Goal: Task Accomplishment & Management: Use online tool/utility

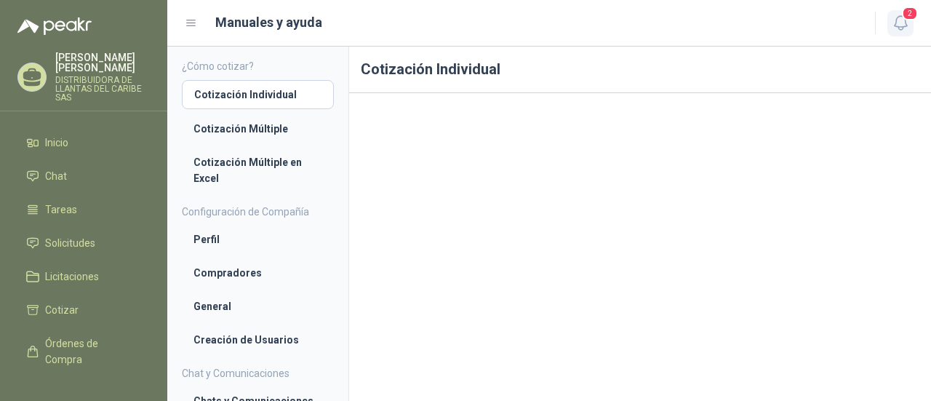
click at [902, 20] on icon "button" at bounding box center [901, 23] width 18 height 18
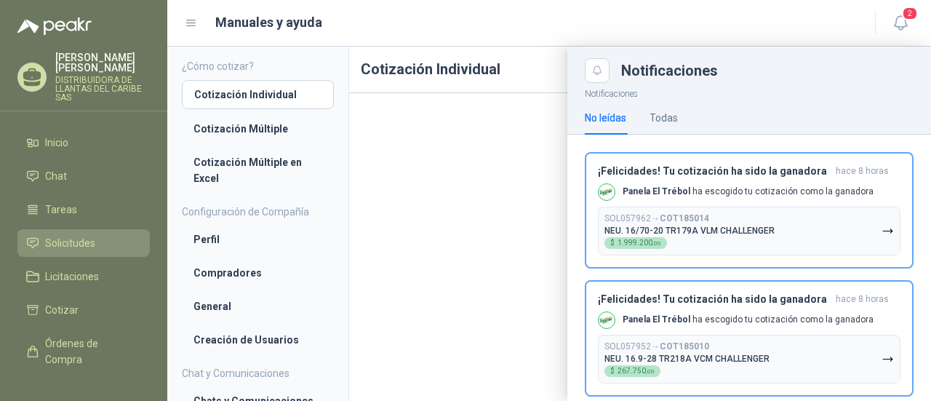
click at [70, 246] on span "Solicitudes" at bounding box center [70, 243] width 50 height 16
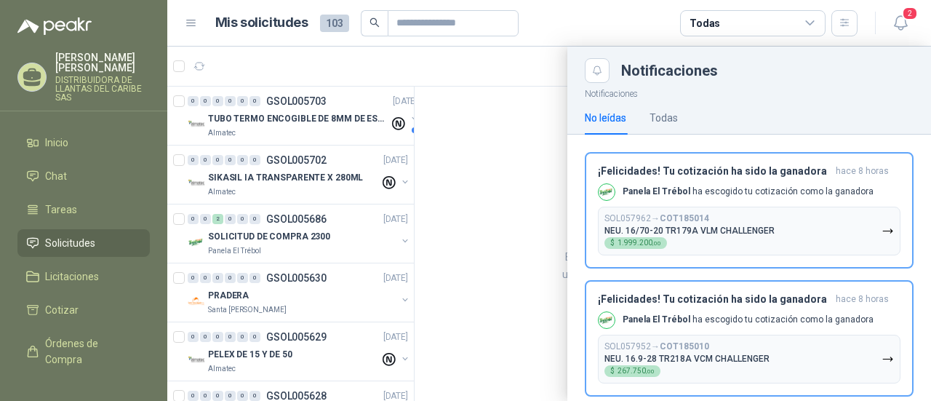
click at [343, 238] on div at bounding box center [549, 224] width 764 height 354
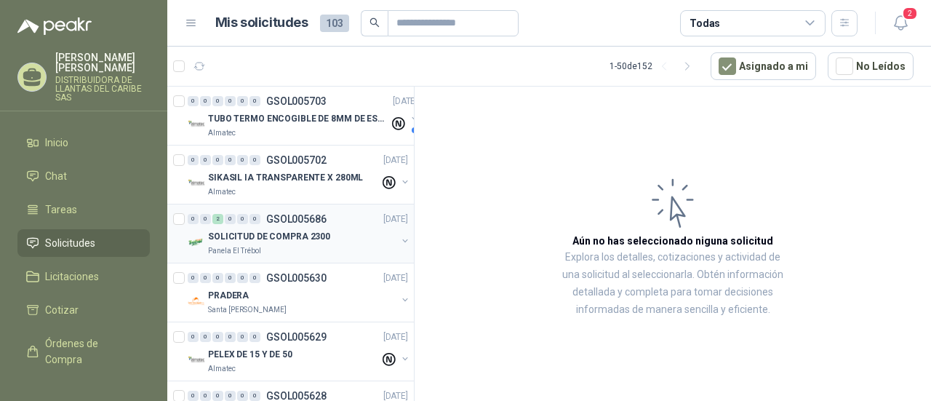
click at [249, 223] on div "0 0 2 0 0 0 GSOL005686 29/09/25" at bounding box center [299, 218] width 223 height 17
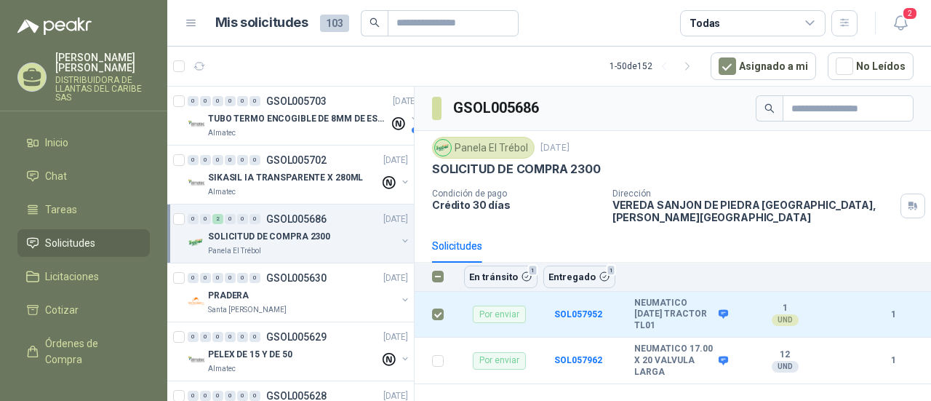
click at [874, 231] on div "Solicitudes" at bounding box center [673, 245] width 482 height 33
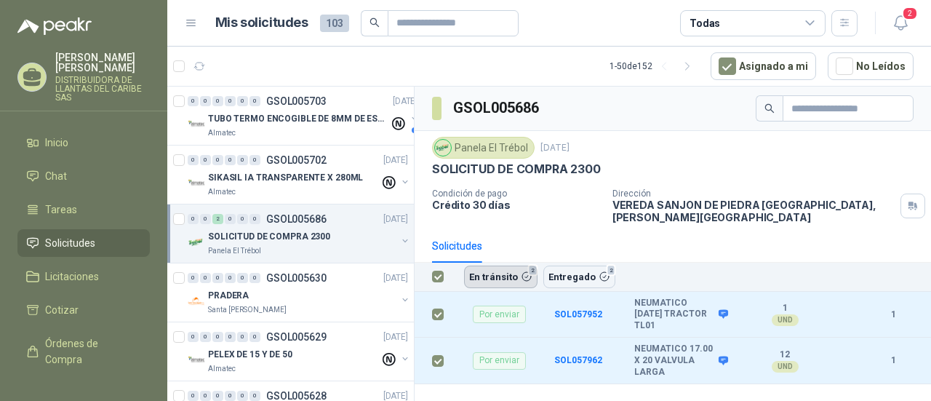
click at [509, 265] on button "En tránsito 2" at bounding box center [500, 276] width 73 height 22
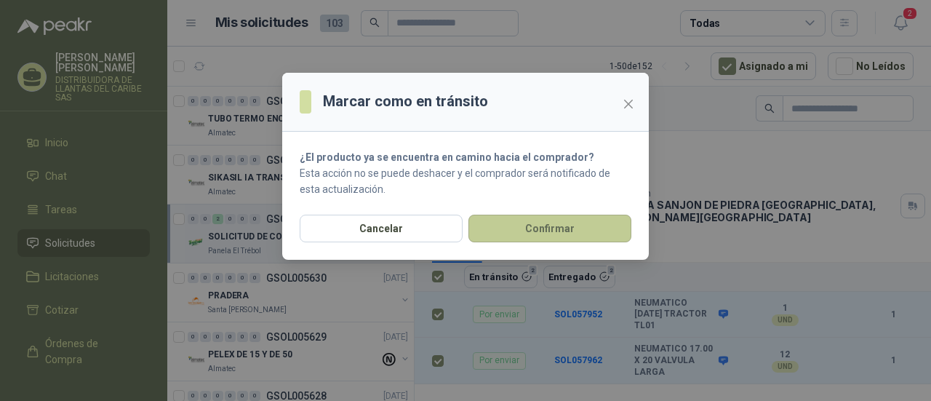
click at [550, 235] on button "Confirmar" at bounding box center [549, 229] width 163 height 28
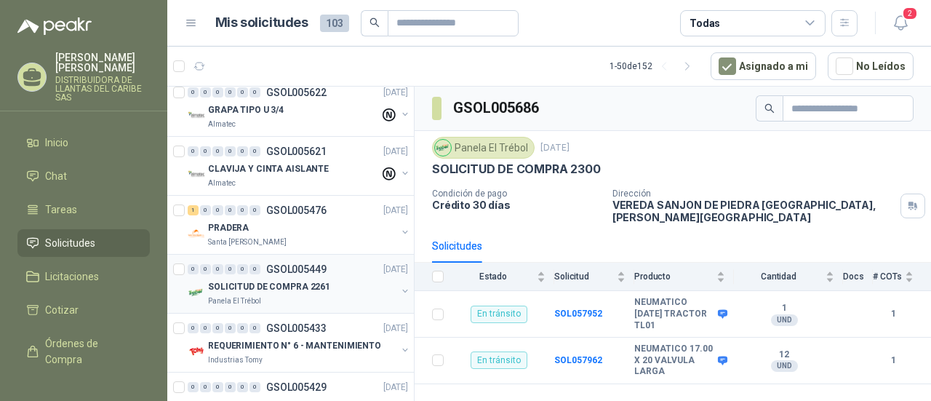
scroll to position [364, 0]
click at [339, 273] on div "0 0 0 0 0 0 GSOL005449 15/09/25" at bounding box center [299, 267] width 223 height 17
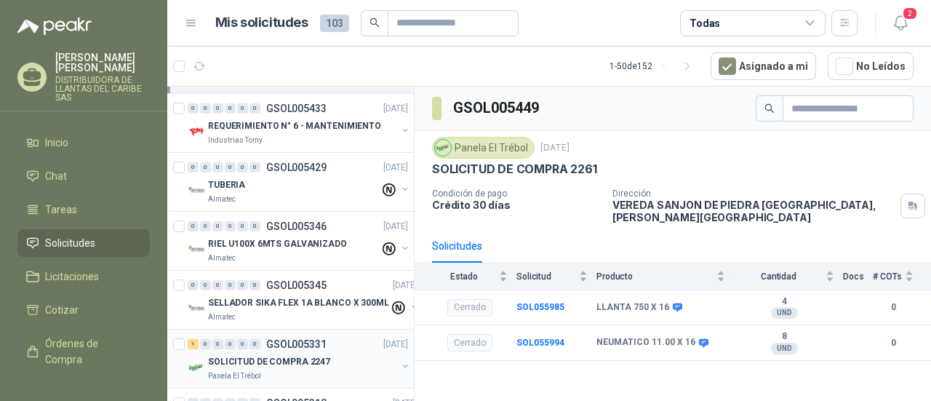
scroll to position [655, 0]
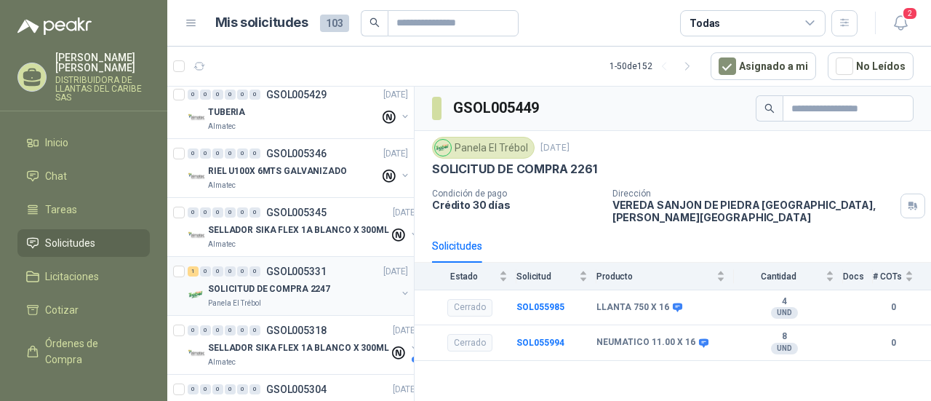
click at [324, 300] on div "Panela El Trébol" at bounding box center [302, 303] width 188 height 12
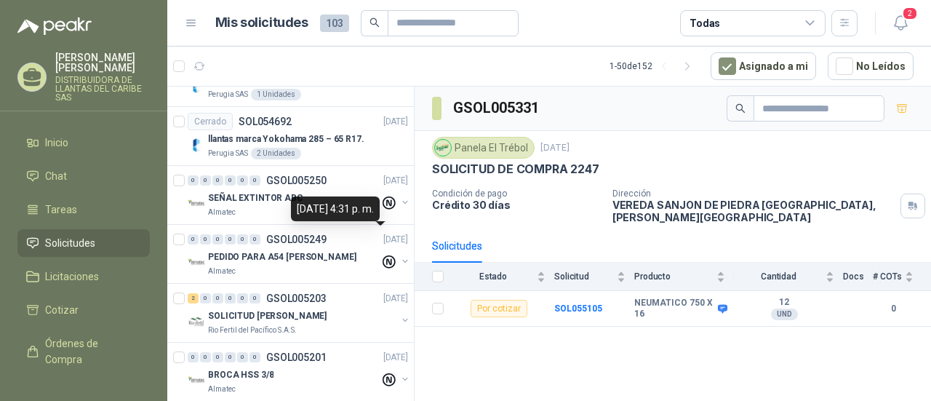
scroll to position [1164, 0]
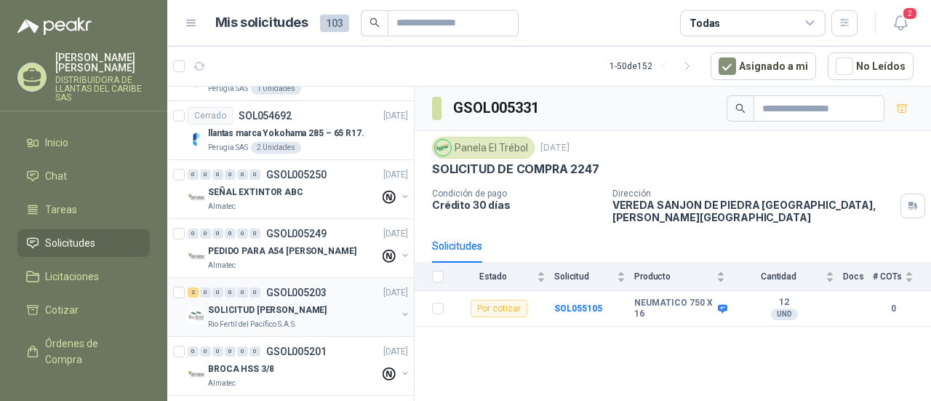
click at [325, 306] on p "SOLICITUD [PERSON_NAME]" at bounding box center [267, 310] width 119 height 14
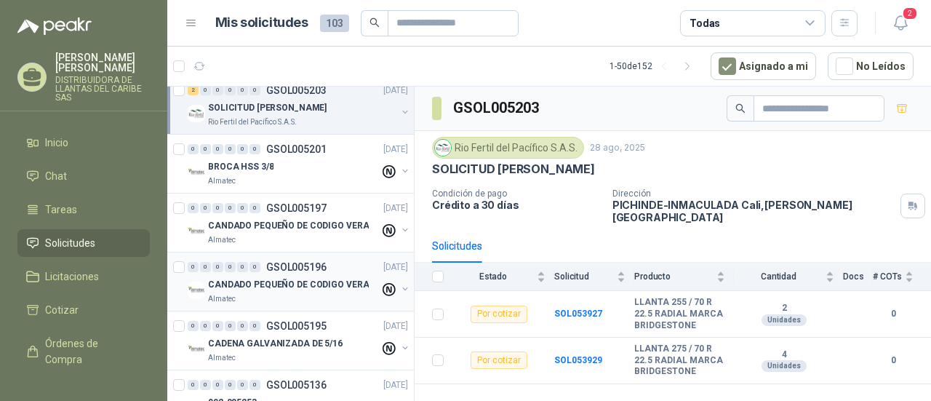
scroll to position [1455, 0]
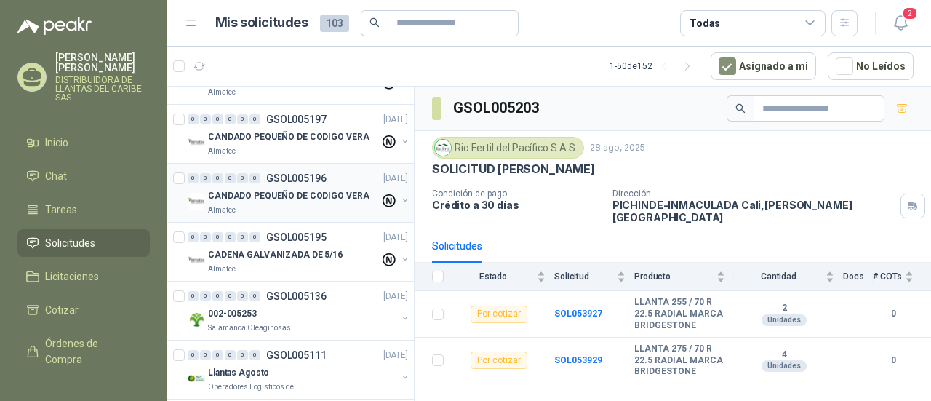
click at [295, 305] on div "002-005253" at bounding box center [302, 313] width 188 height 17
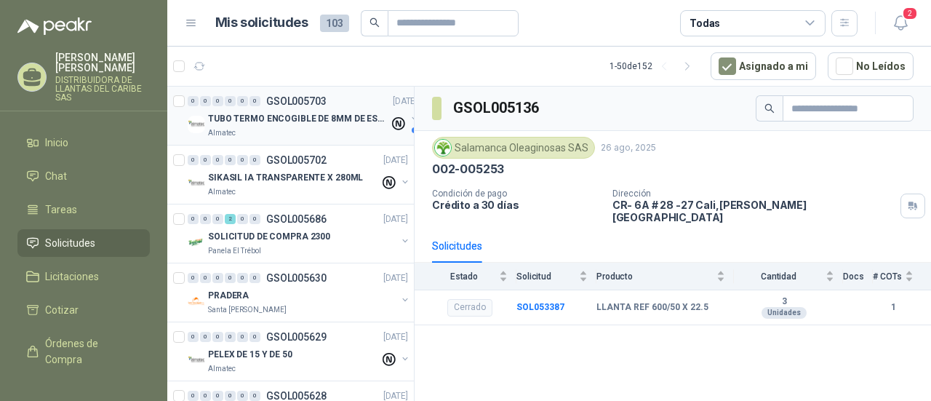
click at [268, 114] on p "TUBO TERMO ENCOGIBLE DE 8MM DE ESPESOR X 5CMS" at bounding box center [298, 119] width 181 height 14
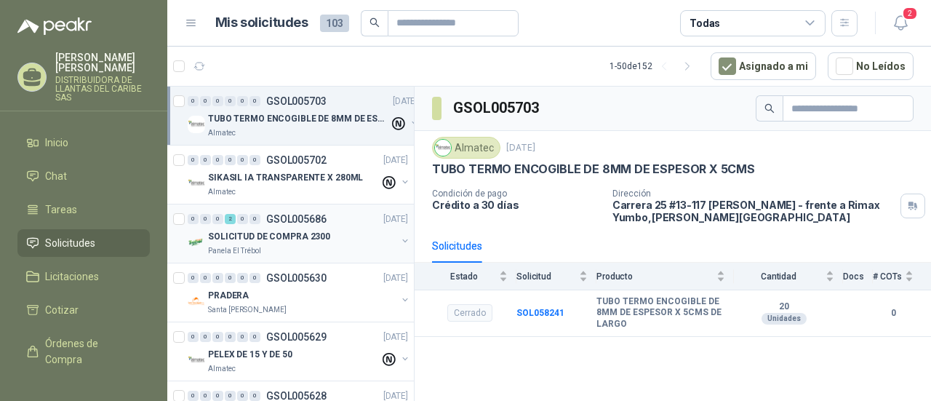
click at [333, 222] on div "0 0 0 2 0 0 GSOL005686 29/09/25" at bounding box center [299, 218] width 223 height 17
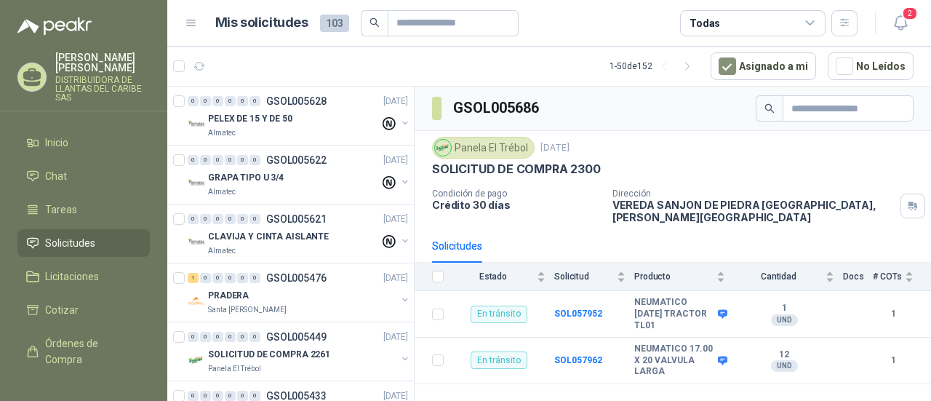
scroll to position [364, 0]
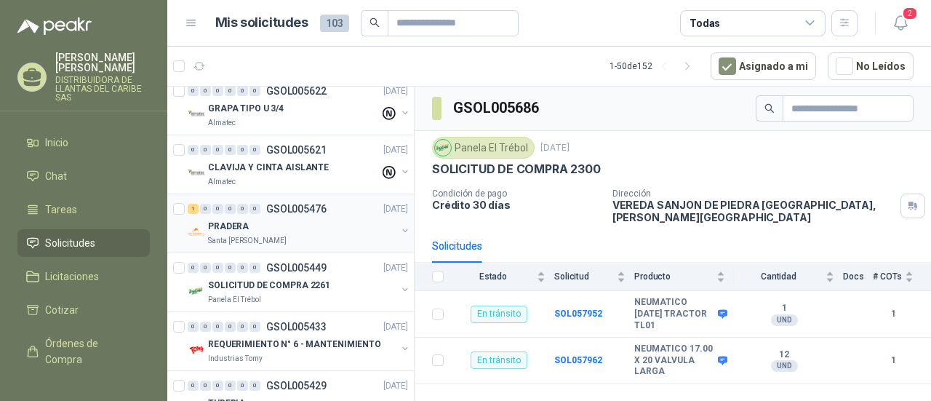
click at [331, 235] on div "Santa [PERSON_NAME]" at bounding box center [302, 241] width 188 height 12
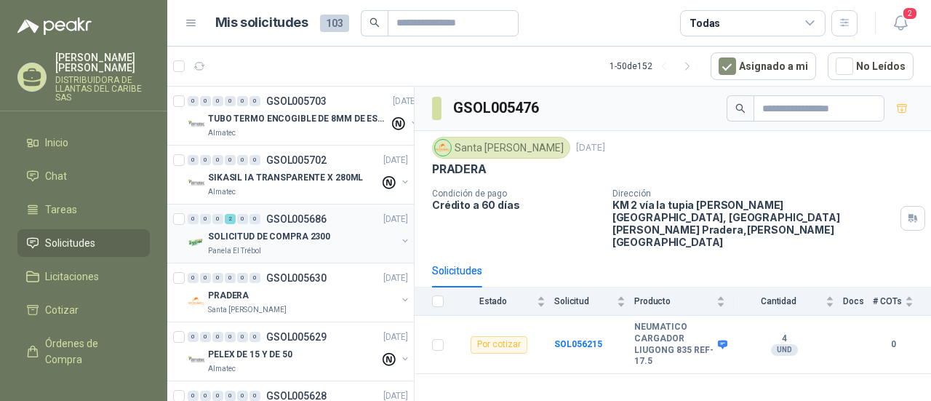
click at [330, 241] on div "SOLICITUD DE COMPRA 2300" at bounding box center [302, 236] width 188 height 17
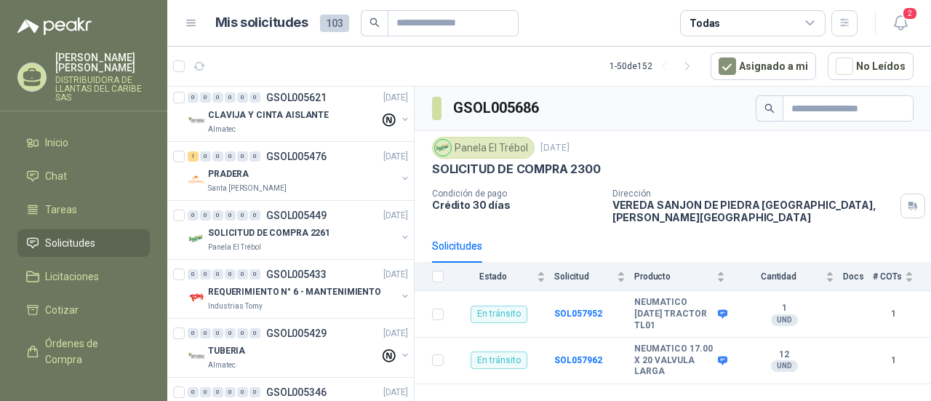
scroll to position [436, 0]
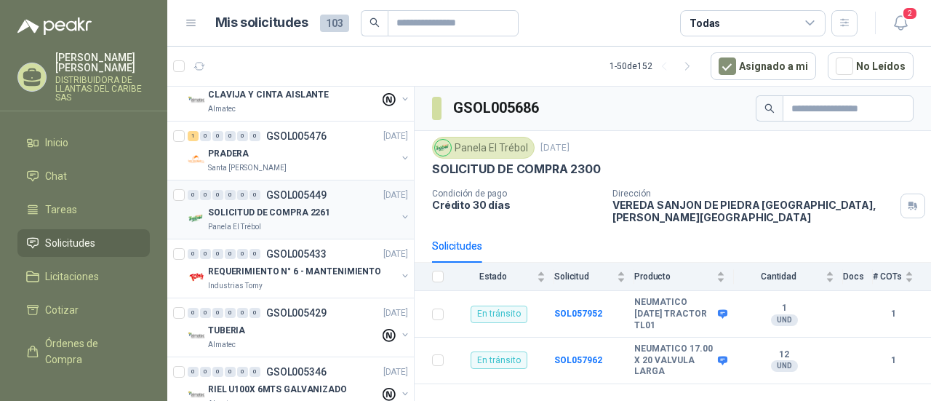
click at [309, 216] on p "SOLICITUD DE COMPRA 2261" at bounding box center [269, 213] width 122 height 14
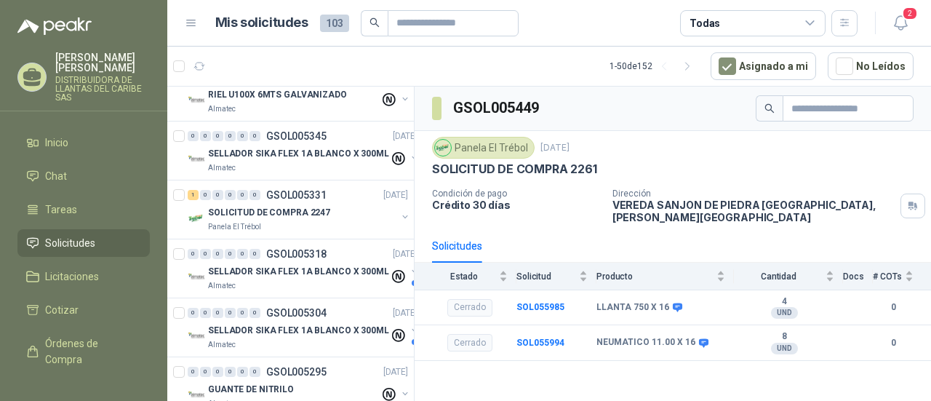
scroll to position [800, 0]
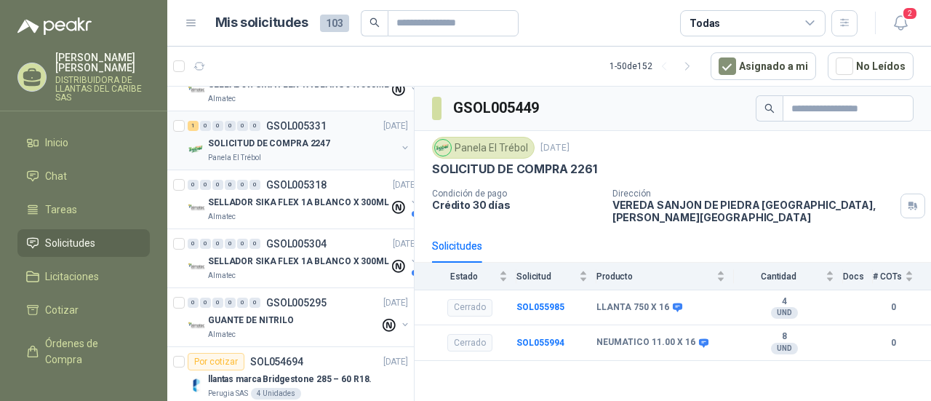
click at [311, 152] on div "Panela El Trébol" at bounding box center [302, 158] width 188 height 12
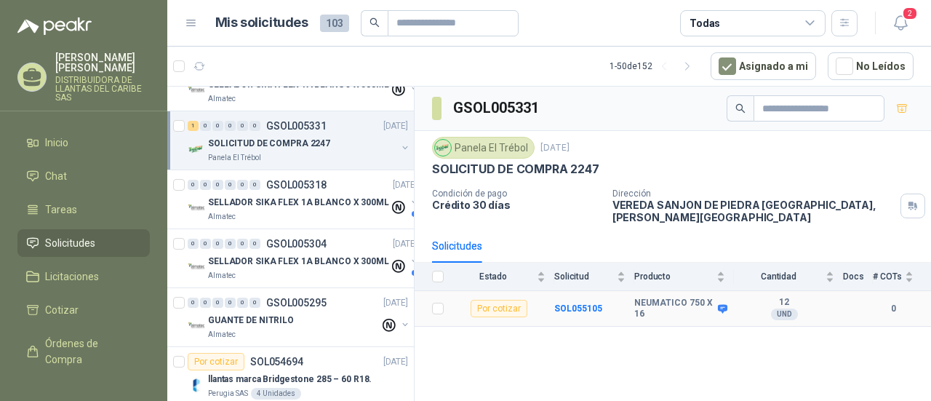
click at [497, 300] on div "Por cotizar" at bounding box center [499, 308] width 57 height 17
click at [432, 300] on label at bounding box center [438, 308] width 12 height 16
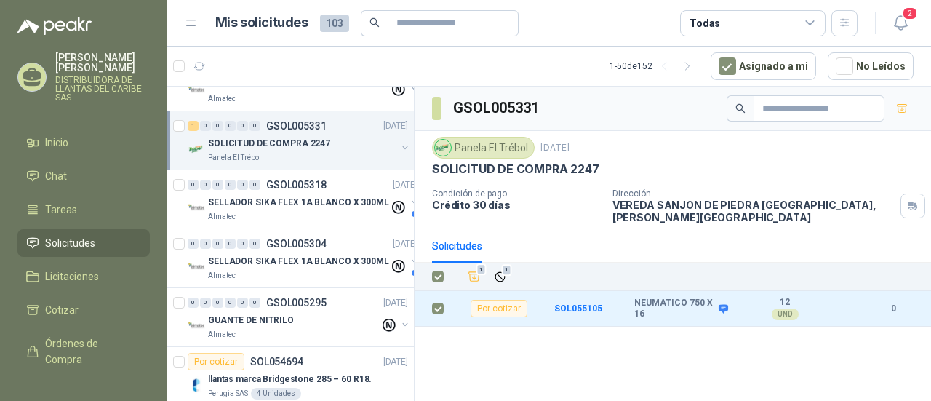
click at [495, 328] on div "GSOL005331 Panela El Trébol [DATE] SOLICITUD DE COMPRA 2247 Condición de pago C…" at bounding box center [673, 246] width 516 height 319
click at [587, 204] on p "Crédito 30 días" at bounding box center [516, 205] width 169 height 12
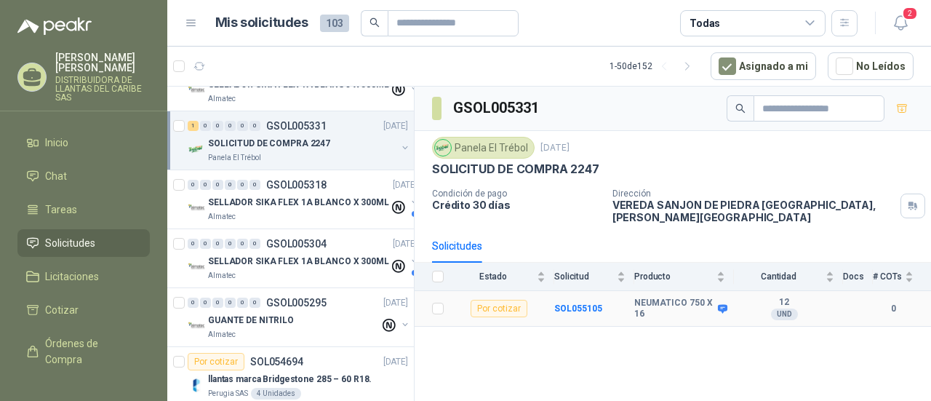
click at [511, 300] on div "Por cotizar" at bounding box center [499, 308] width 57 height 17
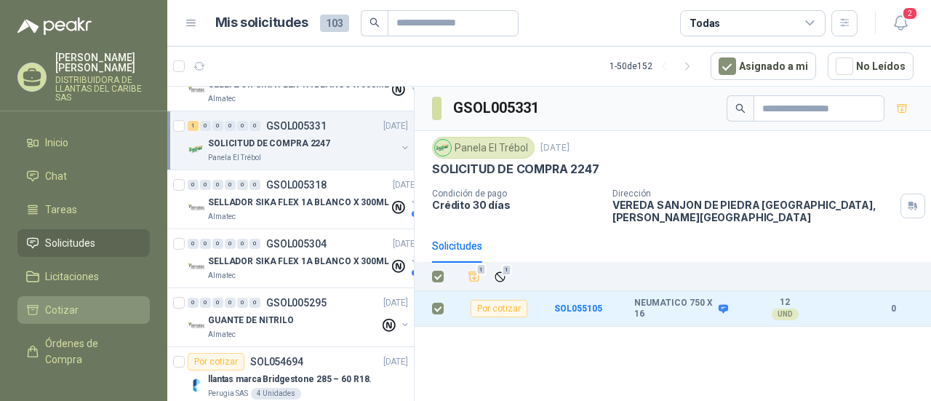
click at [79, 305] on li "Cotizar" at bounding box center [83, 310] width 115 height 16
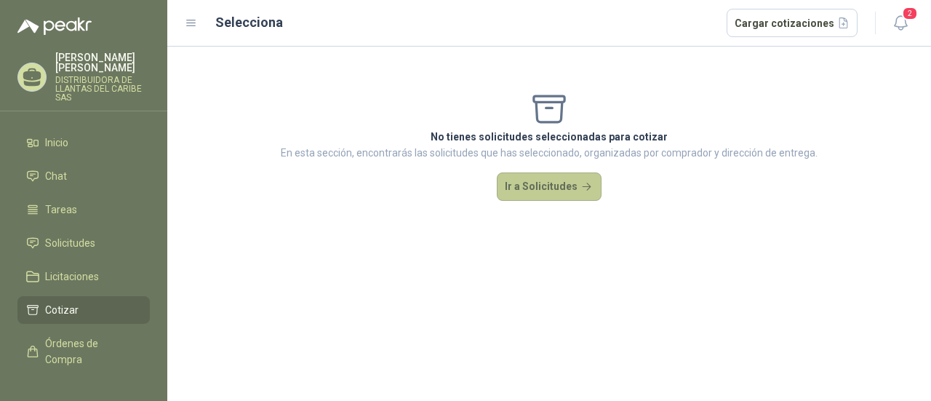
click at [573, 193] on button "Ir a Solicitudes" at bounding box center [549, 186] width 105 height 29
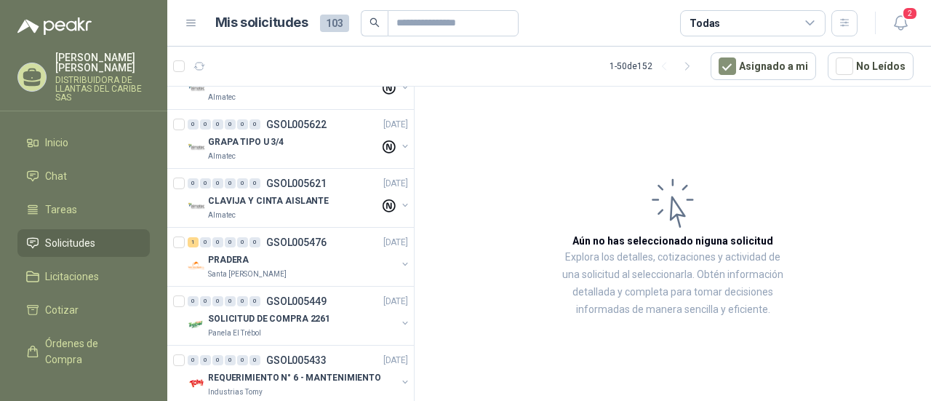
scroll to position [364, 0]
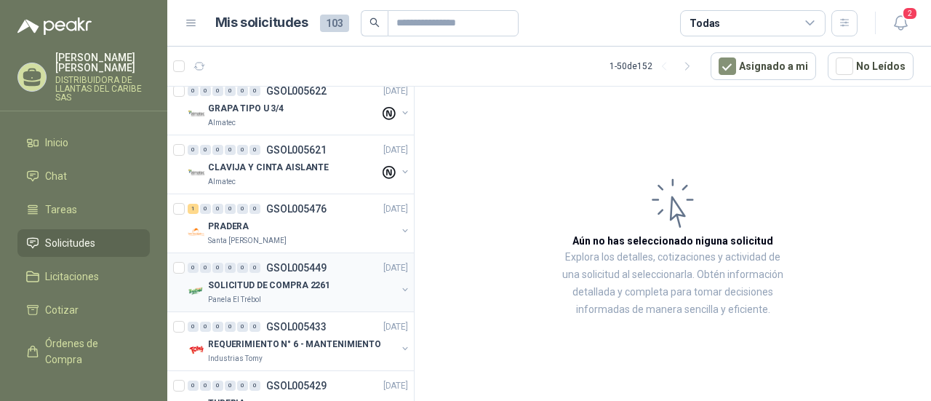
click at [310, 286] on p "SOLICITUD DE COMPRA 2261" at bounding box center [269, 286] width 122 height 14
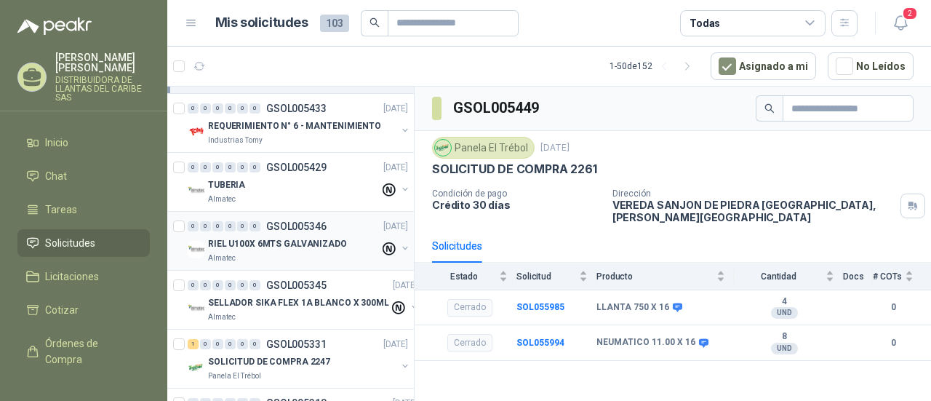
scroll to position [655, 0]
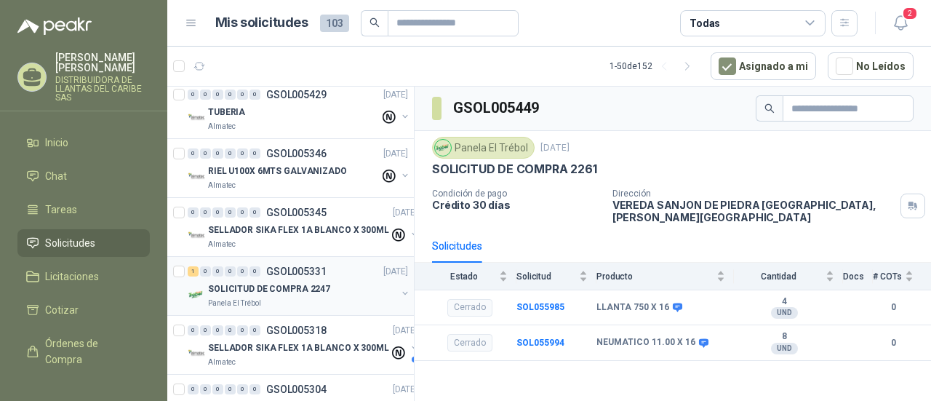
click at [336, 282] on div "SOLICITUD DE COMPRA 2247" at bounding box center [302, 288] width 188 height 17
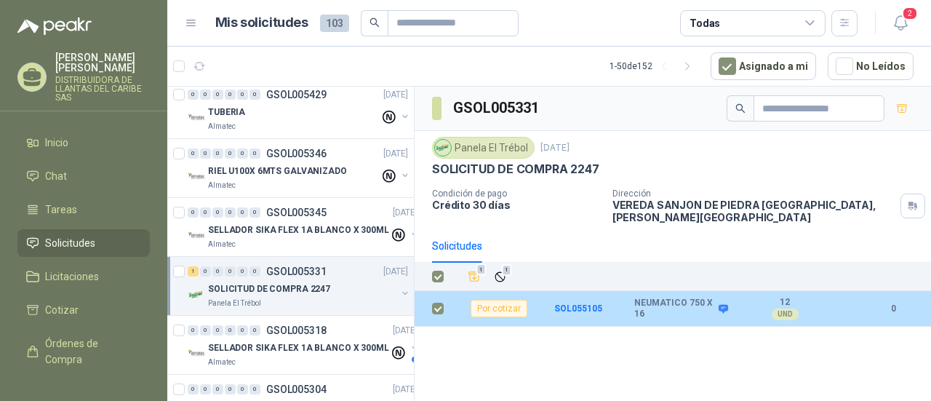
click at [498, 300] on div "Por cotizar" at bounding box center [499, 308] width 57 height 17
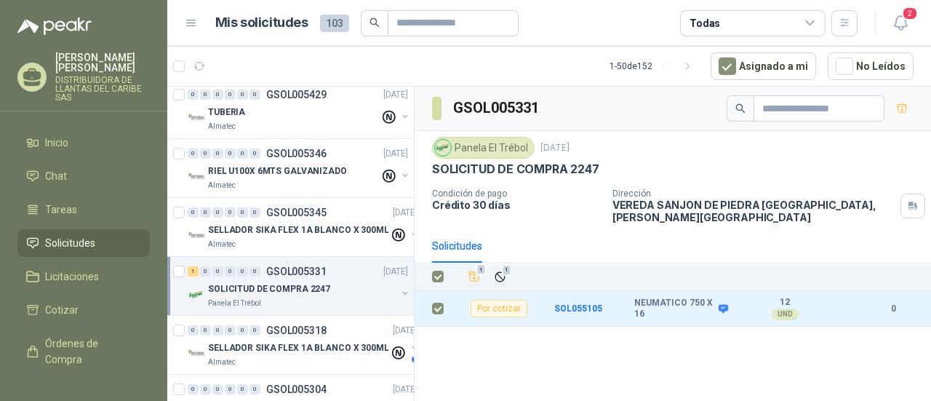
click at [498, 337] on div "GSOL005331 Panela El Trébol [DATE] SOLICITUD DE COMPRA 2247 Condición de pago C…" at bounding box center [673, 246] width 516 height 319
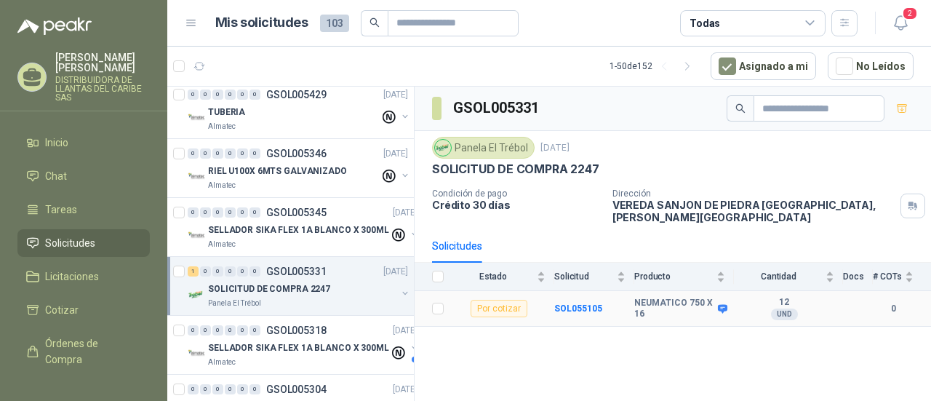
click at [514, 300] on div "Por cotizar" at bounding box center [499, 308] width 57 height 17
click at [909, 269] on div "# COTs" at bounding box center [893, 276] width 41 height 15
click at [908, 269] on div "# COTs" at bounding box center [893, 276] width 41 height 15
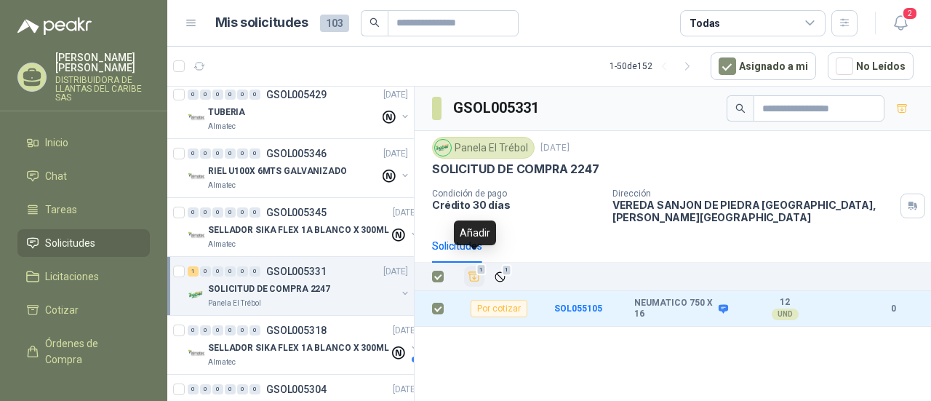
click at [479, 270] on icon "Añadir" at bounding box center [474, 276] width 13 height 13
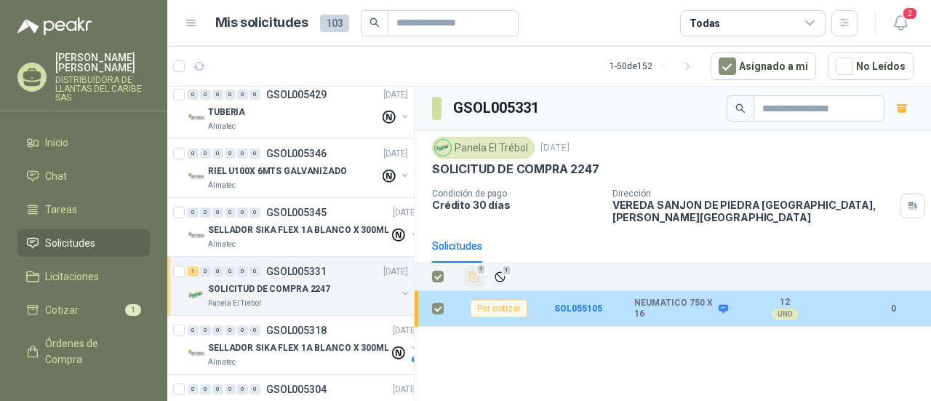
click at [499, 300] on div "Por cotizar" at bounding box center [499, 308] width 57 height 17
drag, startPoint x: 870, startPoint y: 297, endPoint x: 894, endPoint y: 299, distance: 24.1
click at [870, 296] on td at bounding box center [858, 309] width 29 height 36
click at [893, 302] on b "0" at bounding box center [893, 309] width 41 height 14
click at [890, 302] on b "0" at bounding box center [893, 309] width 41 height 14
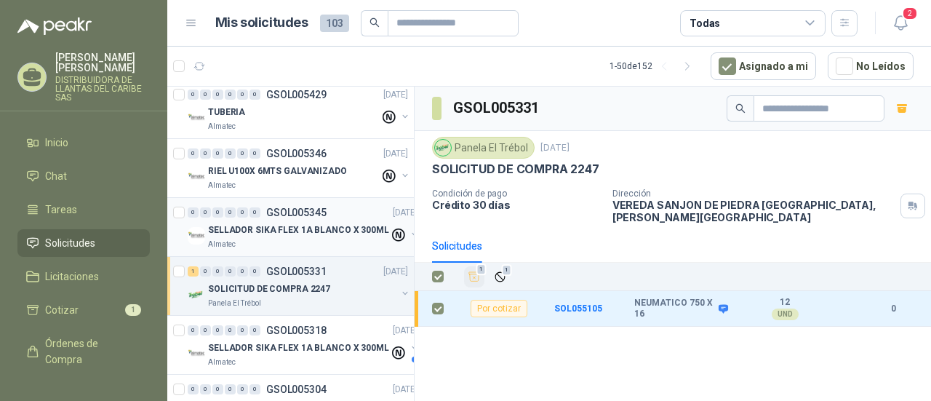
click at [276, 242] on div "Almatec" at bounding box center [298, 245] width 181 height 12
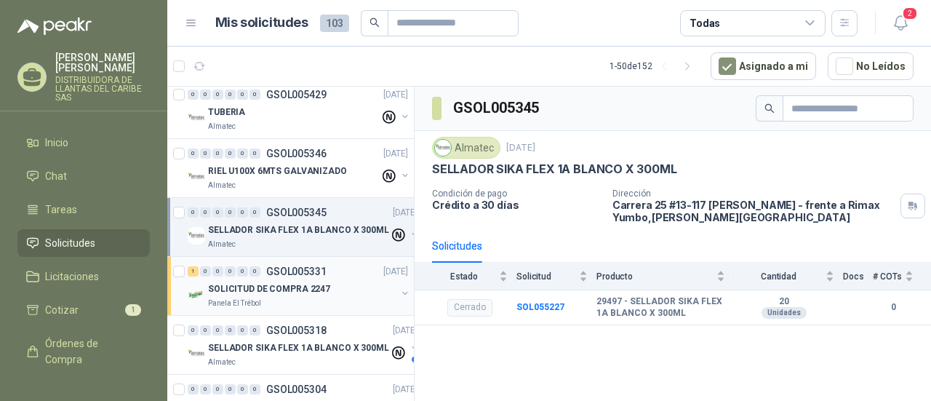
click at [319, 273] on div "1 0 0 0 0 0 GSOL005331 [DATE]" at bounding box center [299, 271] width 223 height 17
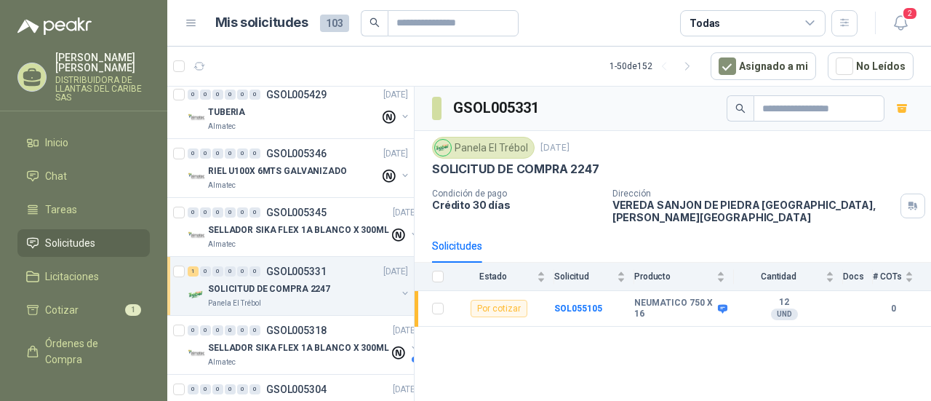
click at [399, 289] on button "button" at bounding box center [405, 293] width 12 height 12
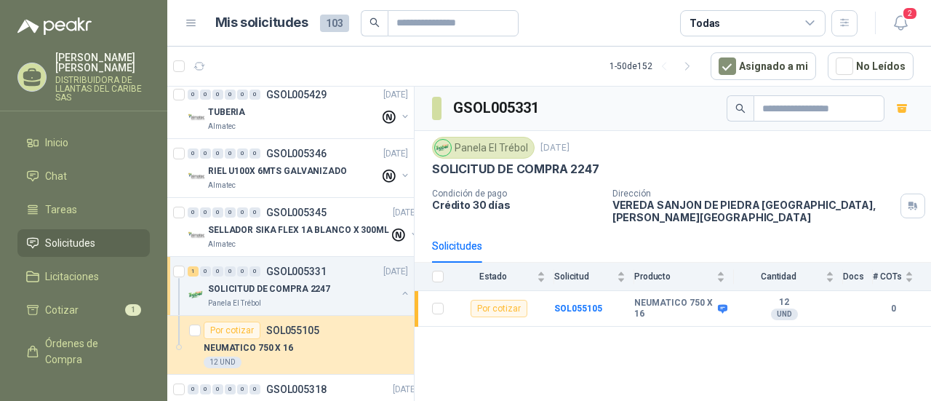
scroll to position [800, 0]
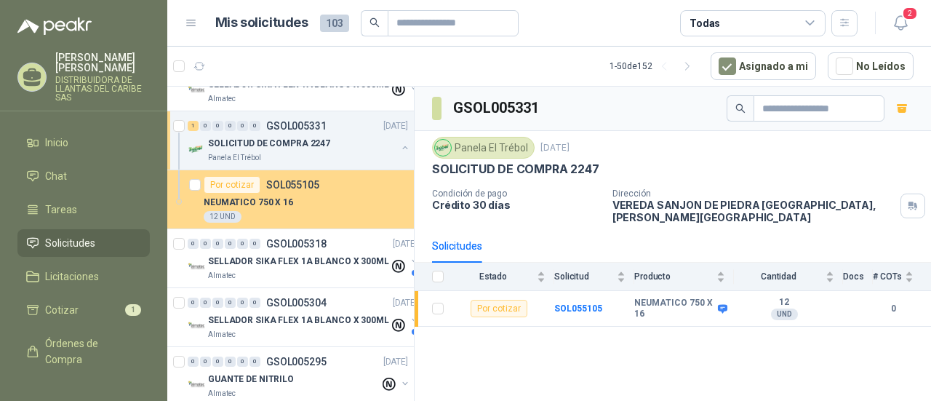
click at [249, 204] on div "NEUMATICO 750 X 16" at bounding box center [306, 201] width 204 height 17
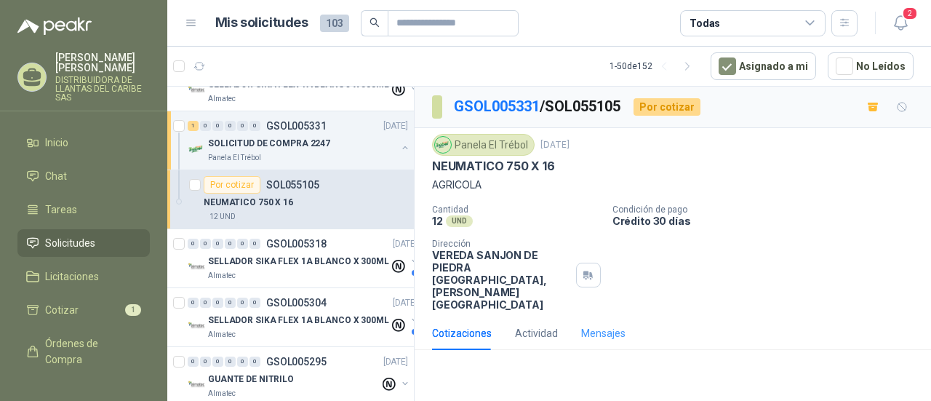
scroll to position [115, 0]
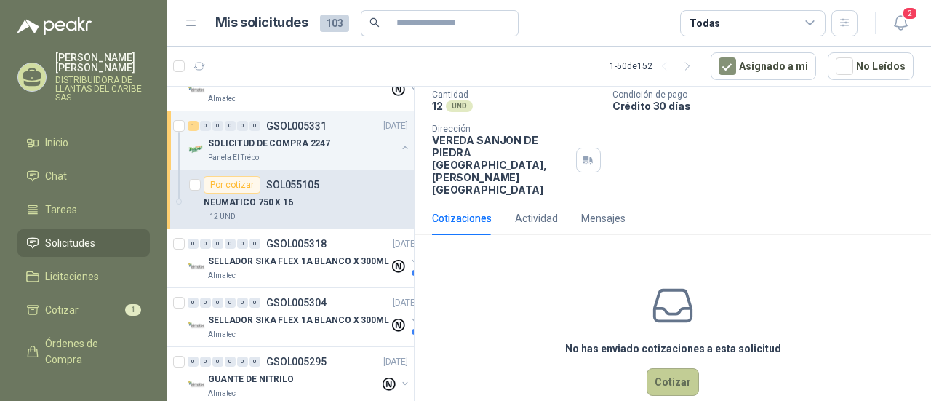
click at [666, 368] on button "Cotizar" at bounding box center [673, 382] width 52 height 28
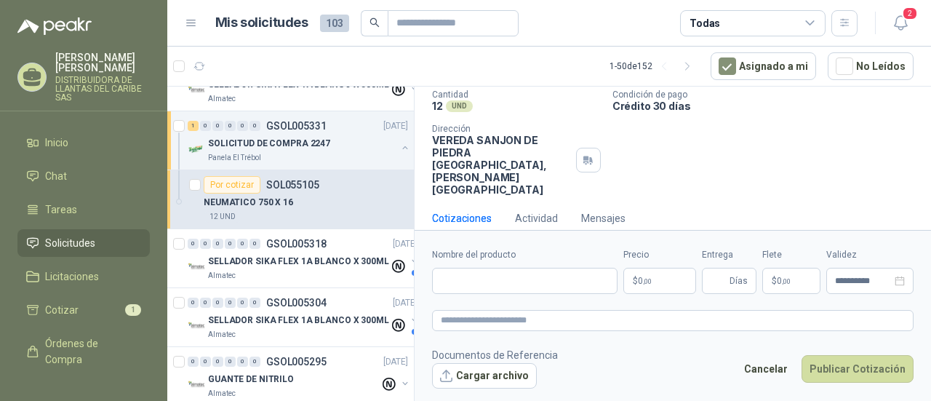
scroll to position [105, 0]
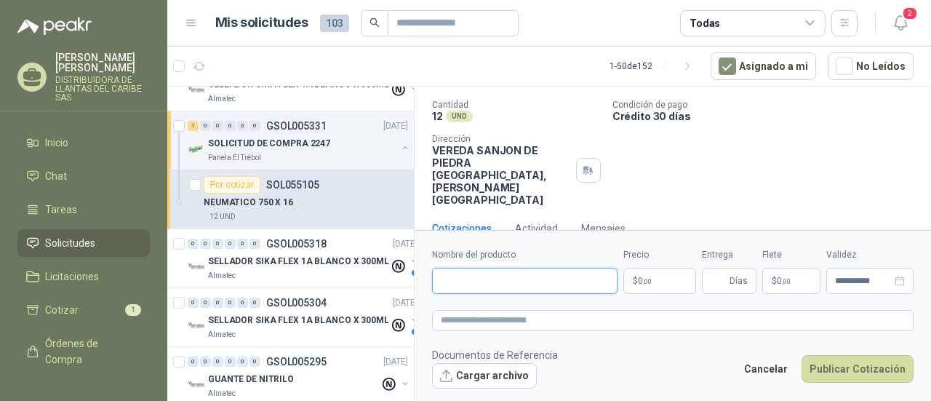
click at [501, 281] on input "Nombre del producto" at bounding box center [524, 281] width 185 height 26
click at [484, 284] on input "Nombre del producto" at bounding box center [524, 281] width 185 height 26
paste input "**********"
click at [525, 283] on input "**********" at bounding box center [524, 281] width 185 height 26
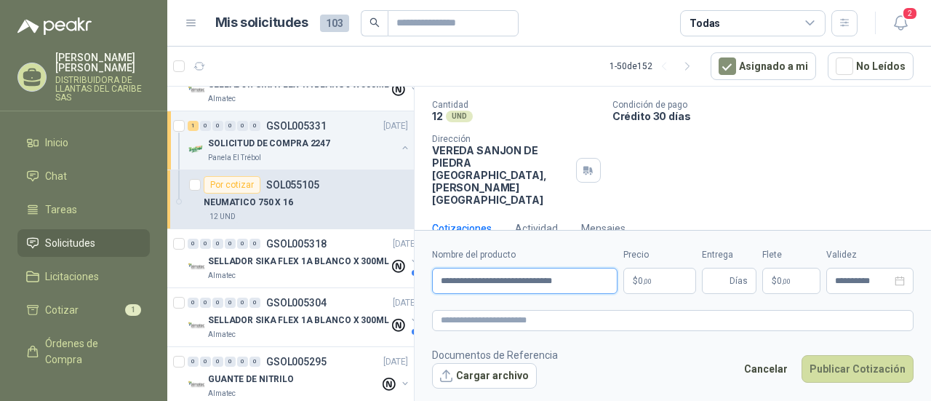
click at [541, 283] on input "**********" at bounding box center [524, 281] width 185 height 26
click at [493, 279] on input "**********" at bounding box center [524, 281] width 185 height 26
click at [601, 286] on input "**********" at bounding box center [524, 281] width 185 height 26
type input "**********"
click at [643, 282] on span ",00" at bounding box center [647, 281] width 9 height 8
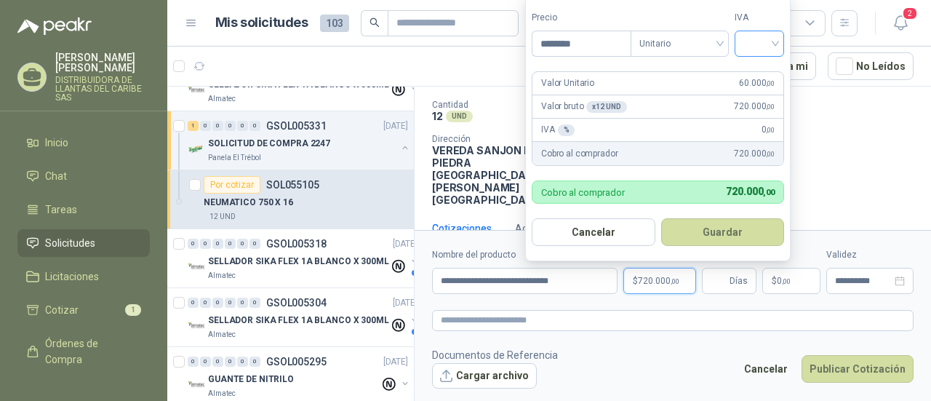
type input "********"
click at [774, 47] on input "search" at bounding box center [759, 42] width 32 height 22
click at [773, 78] on div "19%" at bounding box center [762, 76] width 27 height 16
click at [713, 229] on button "Guardar" at bounding box center [725, 232] width 125 height 28
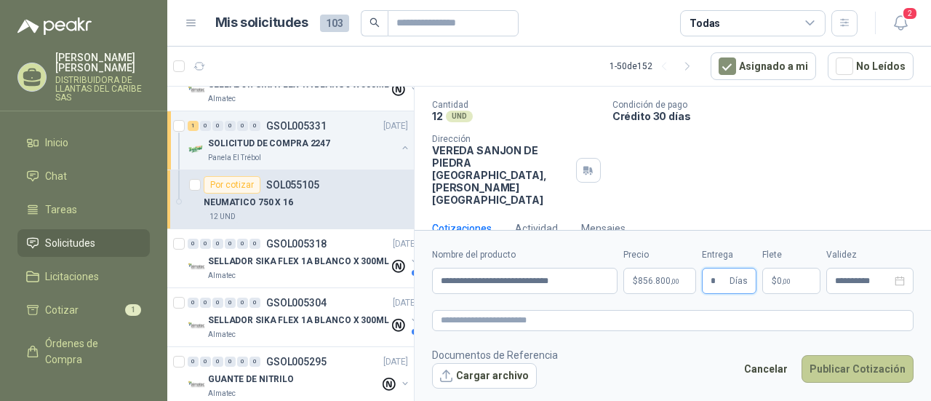
type input "*"
click at [835, 372] on button "Publicar Cotización" at bounding box center [858, 369] width 112 height 28
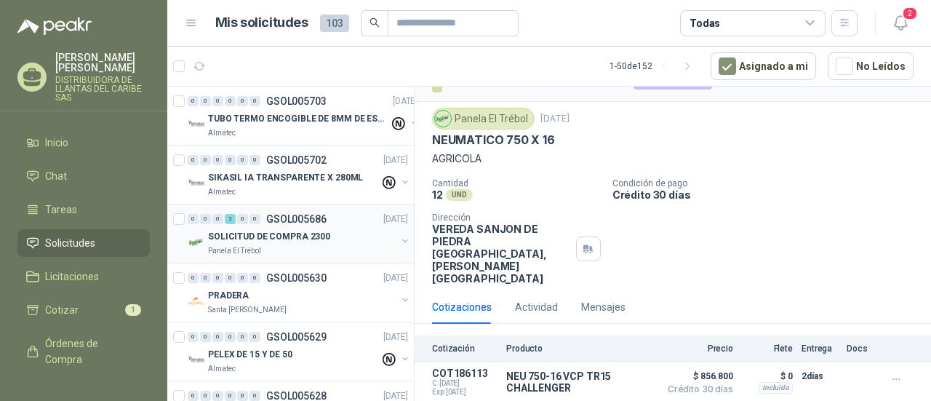
click at [399, 239] on button "button" at bounding box center [405, 241] width 12 height 12
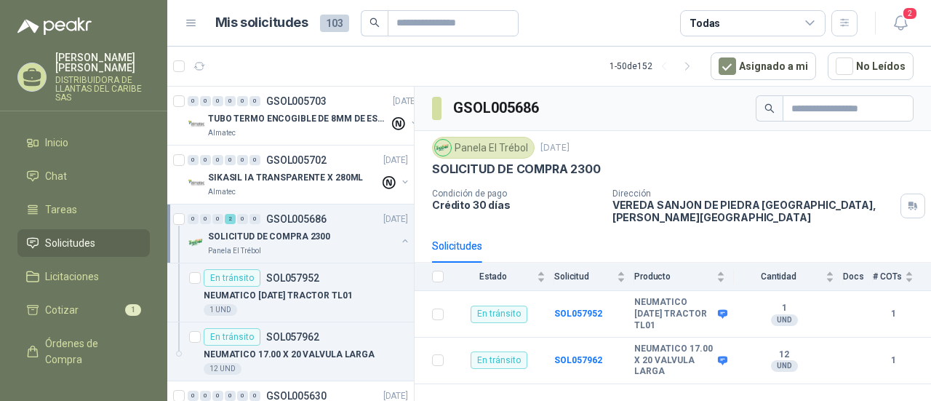
click at [914, 25] on header "Mis solicitudes 103 Todas 2" at bounding box center [549, 23] width 764 height 47
click at [900, 28] on icon "button" at bounding box center [901, 23] width 18 height 18
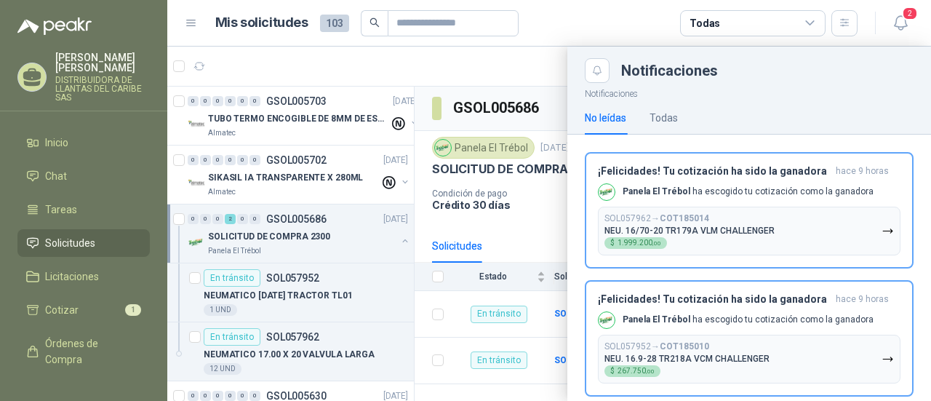
scroll to position [23, 0]
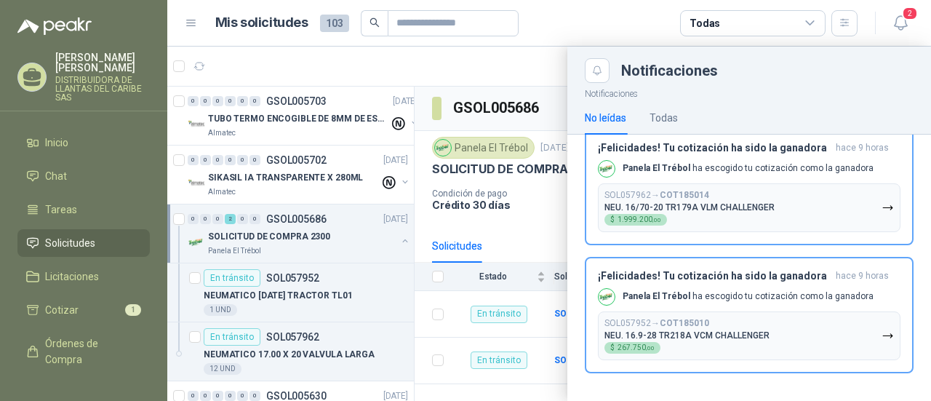
click at [412, 62] on div at bounding box center [549, 224] width 764 height 354
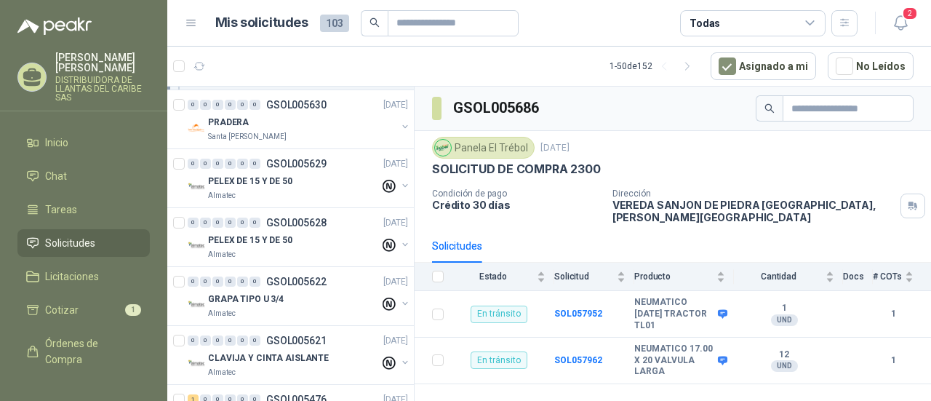
scroll to position [509, 0]
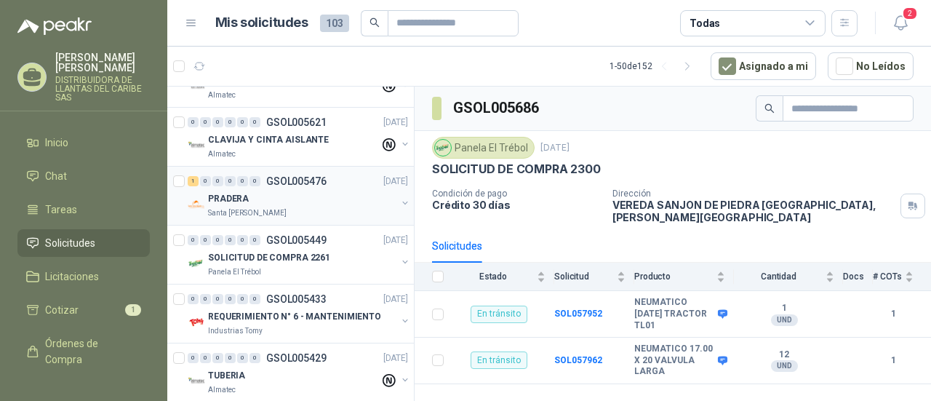
click at [311, 181] on p "GSOL005476" at bounding box center [296, 181] width 60 height 10
